Goal: Check status: Check status

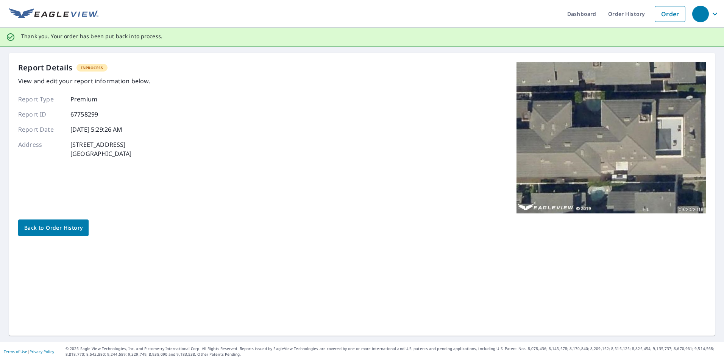
click at [60, 227] on span "Back to Order History" at bounding box center [53, 227] width 58 height 9
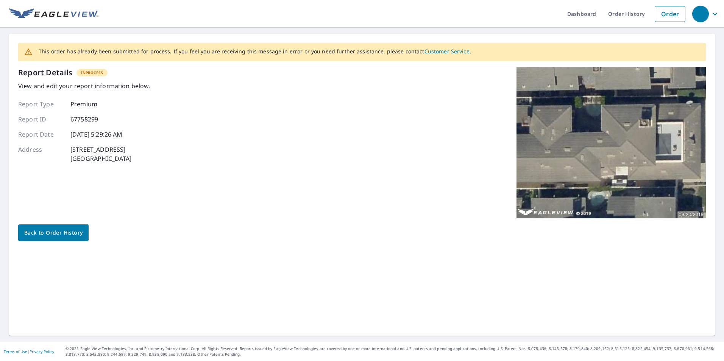
click at [66, 232] on span "Back to Order History" at bounding box center [53, 232] width 58 height 9
click at [59, 235] on span "Back to Order History" at bounding box center [53, 232] width 58 height 9
